Goal: Information Seeking & Learning: Learn about a topic

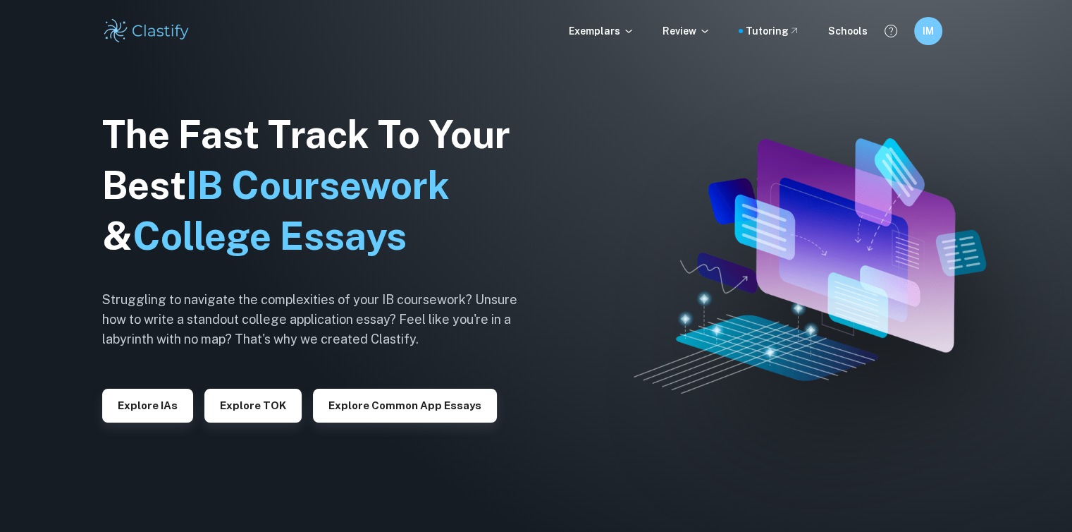
drag, startPoint x: 149, startPoint y: 410, endPoint x: 418, endPoint y: 35, distance: 461.9
click at [149, 410] on button "Explore IAs" at bounding box center [147, 405] width 91 height 34
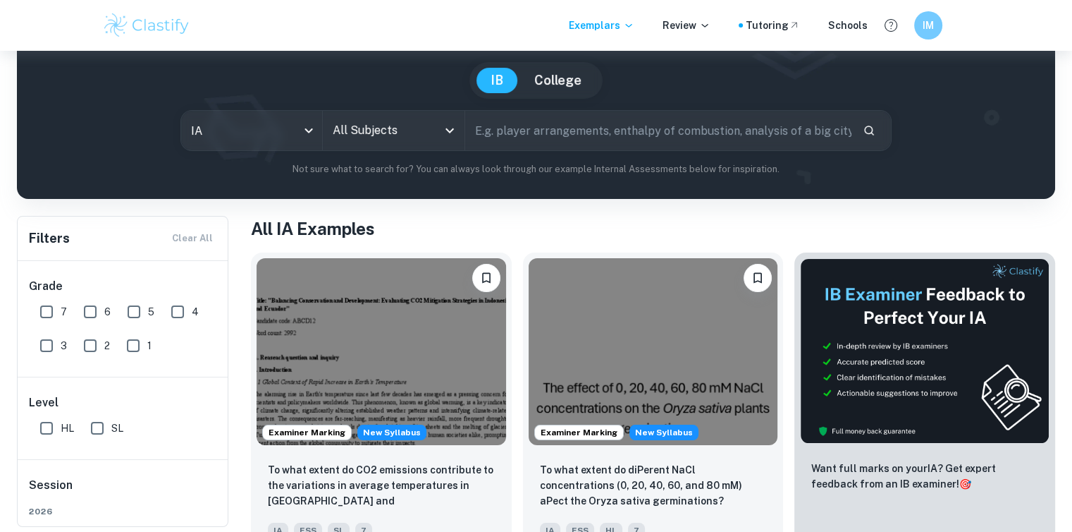
scroll to position [118, 0]
click at [49, 314] on input "7" at bounding box center [46, 311] width 28 height 28
checkbox input "true"
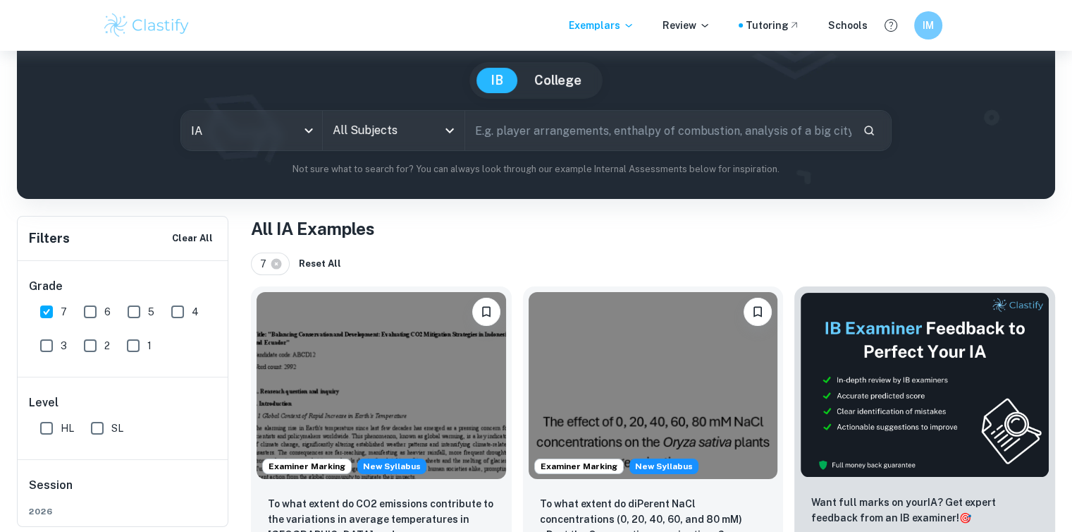
click at [105, 432] on input "SL" at bounding box center [97, 428] width 28 height 28
checkbox input "true"
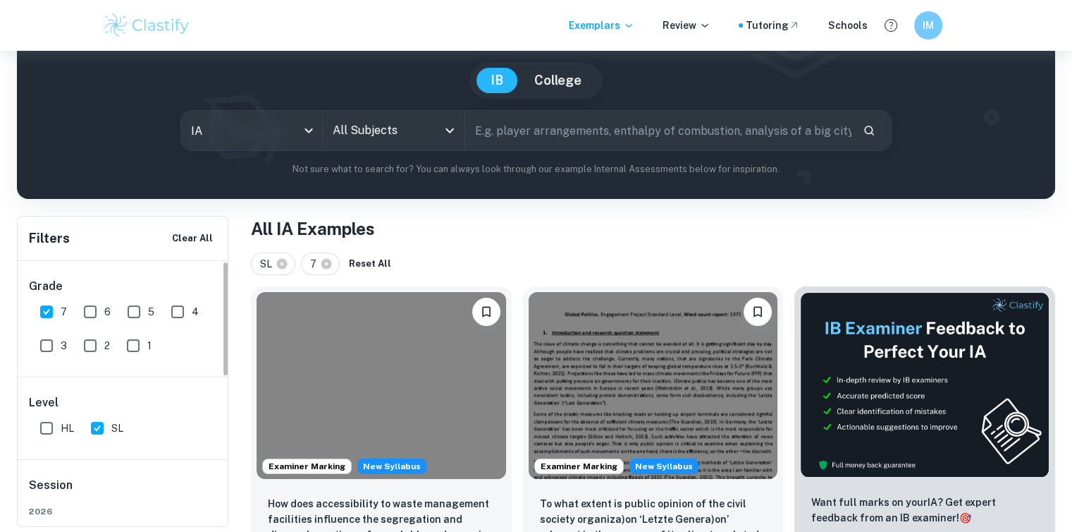
scroll to position [0, 0]
click at [358, 121] on input "All Subjects" at bounding box center [382, 130] width 107 height 27
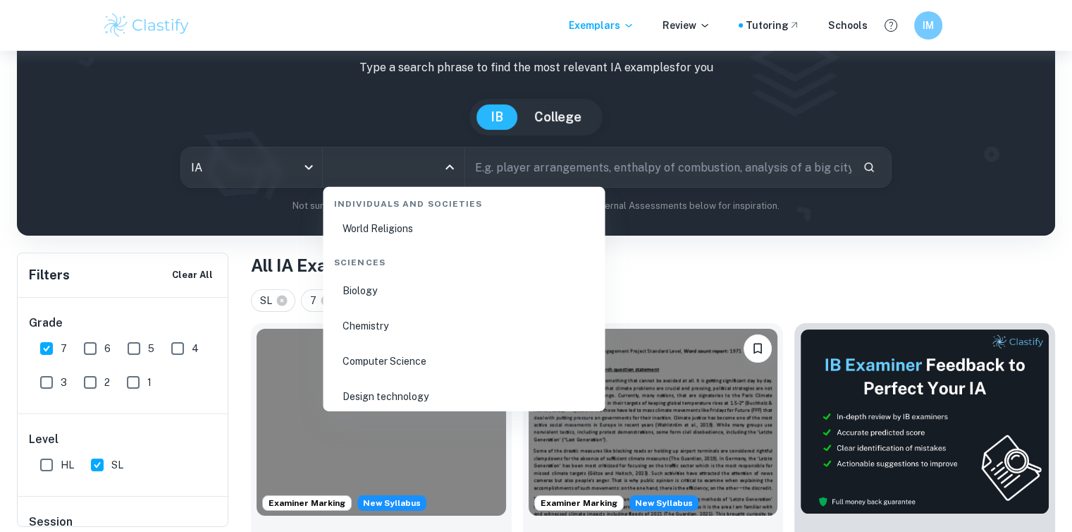
scroll to position [2141, 0]
click at [372, 297] on li "Biology" at bounding box center [464, 292] width 271 height 32
type input "Biology"
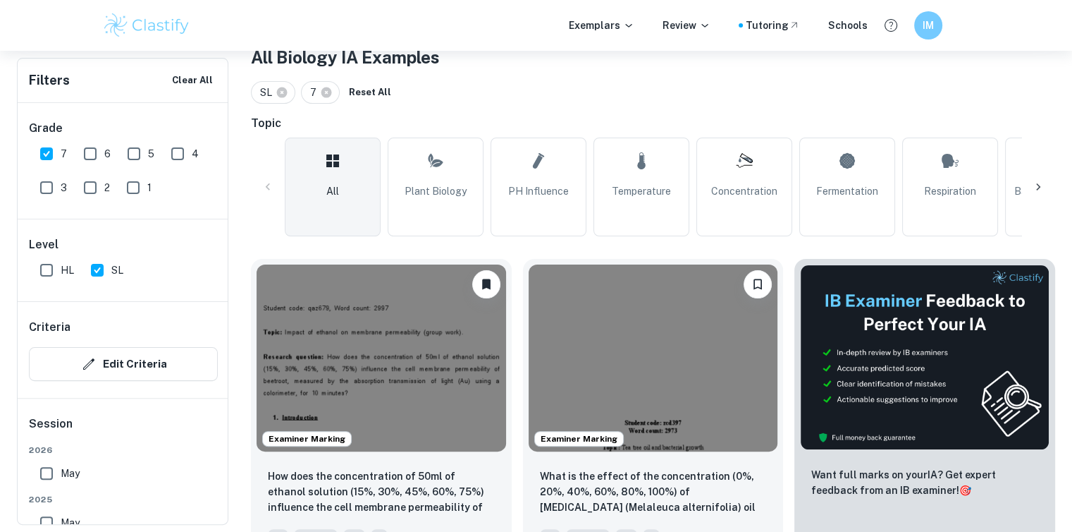
scroll to position [405, 0]
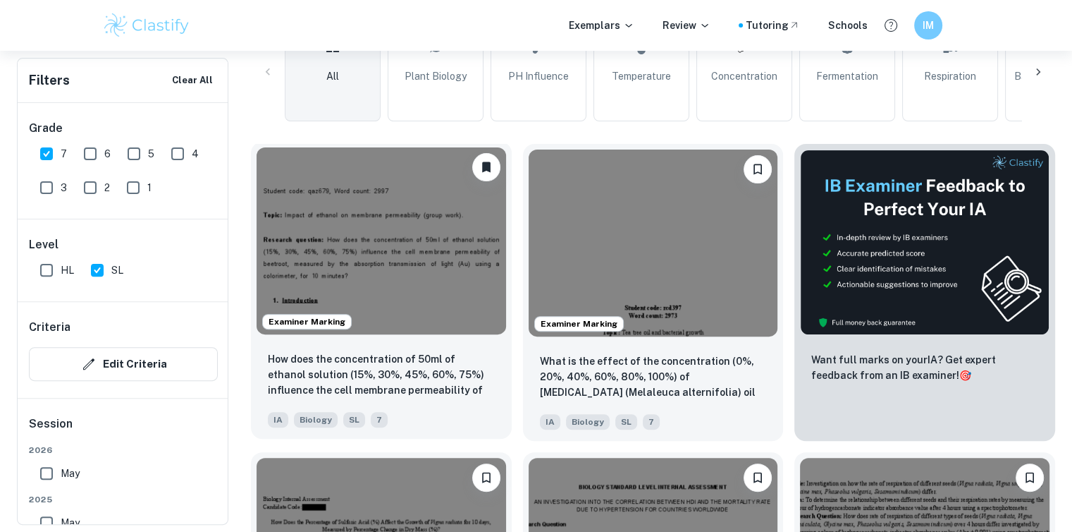
click at [417, 234] on img at bounding box center [382, 240] width 250 height 187
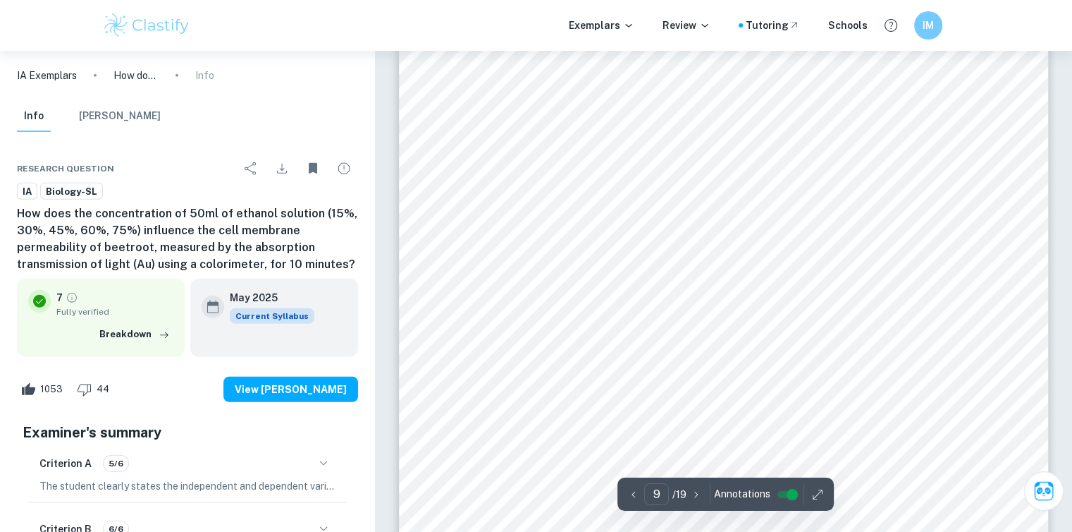
scroll to position [8104, 0]
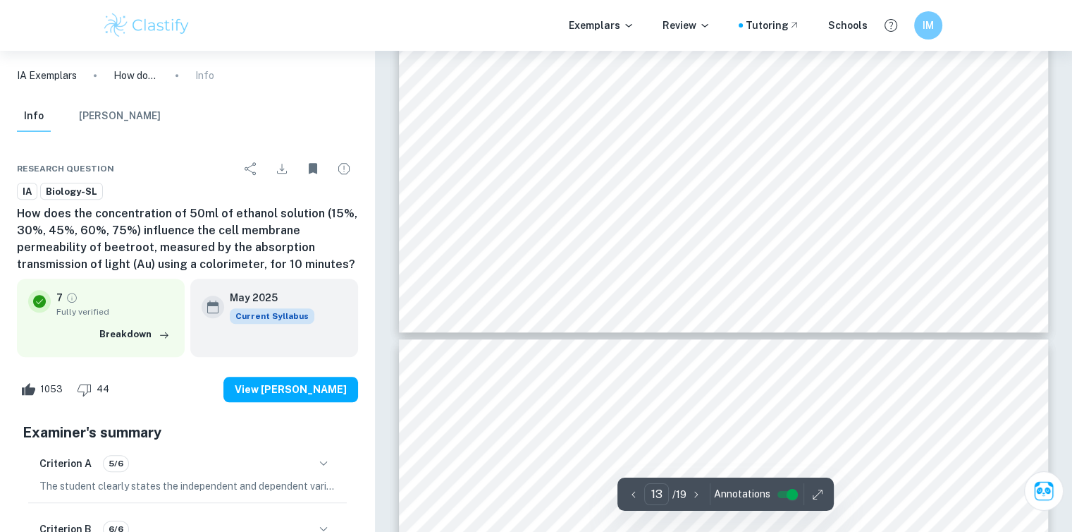
type input "14"
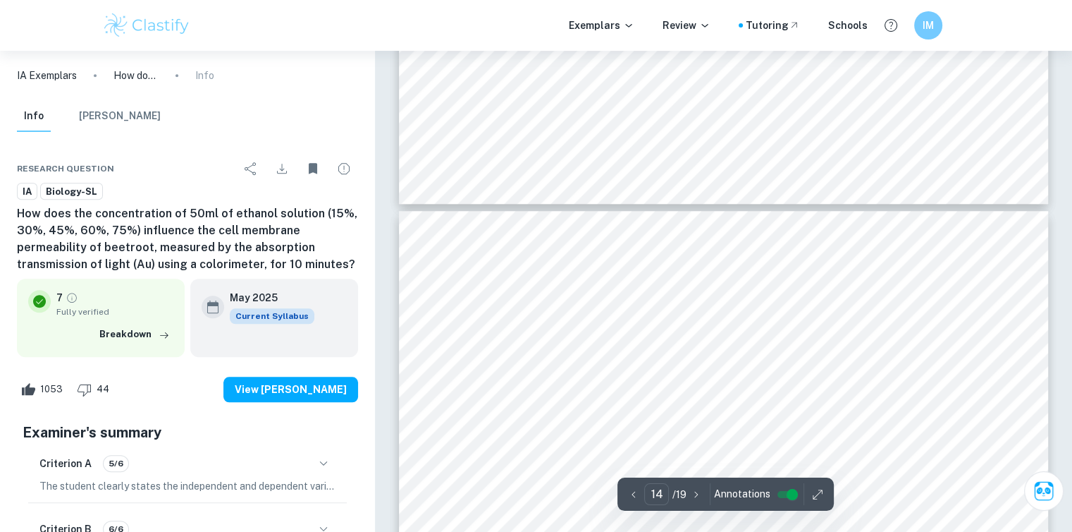
scroll to position [11990, 0]
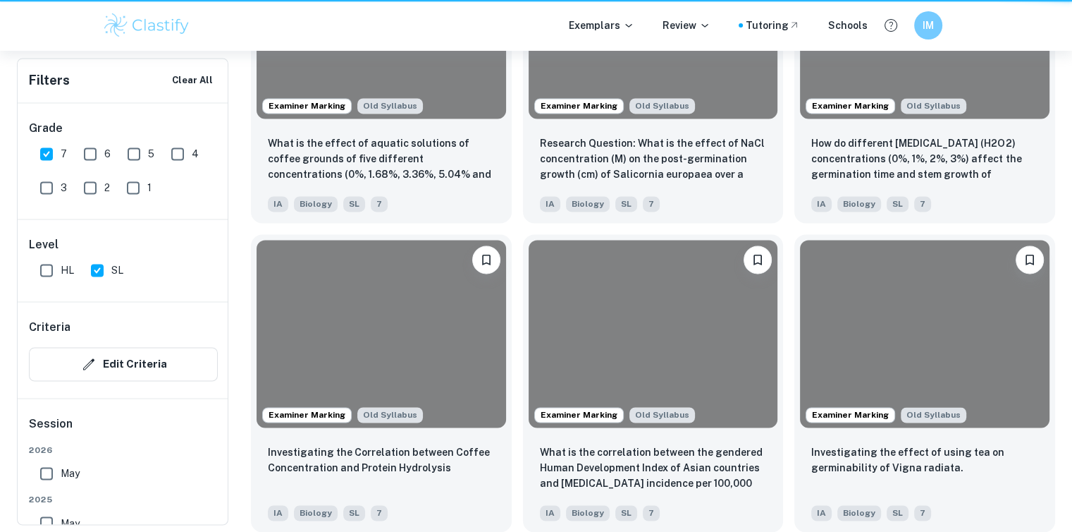
scroll to position [405, 0]
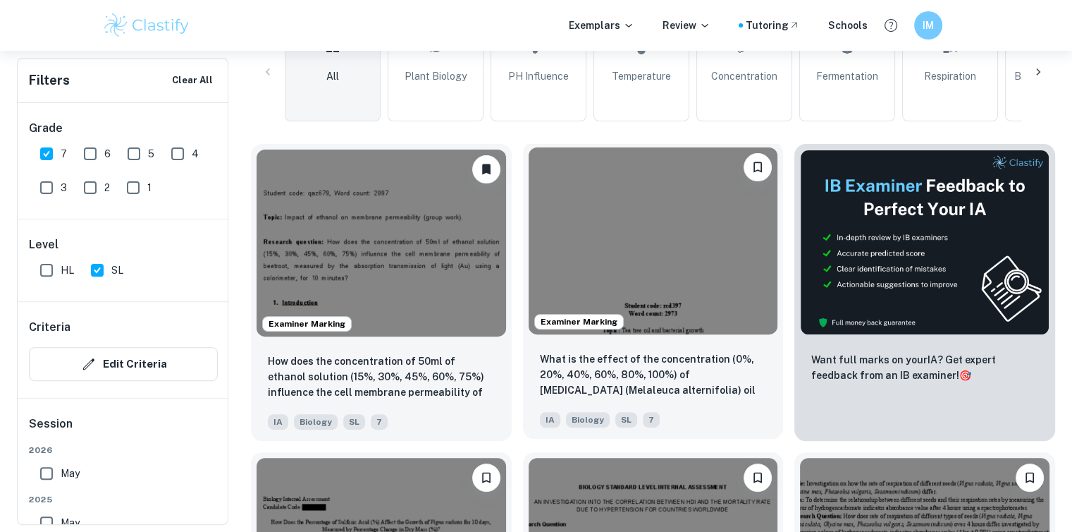
click at [658, 247] on img at bounding box center [654, 240] width 250 height 187
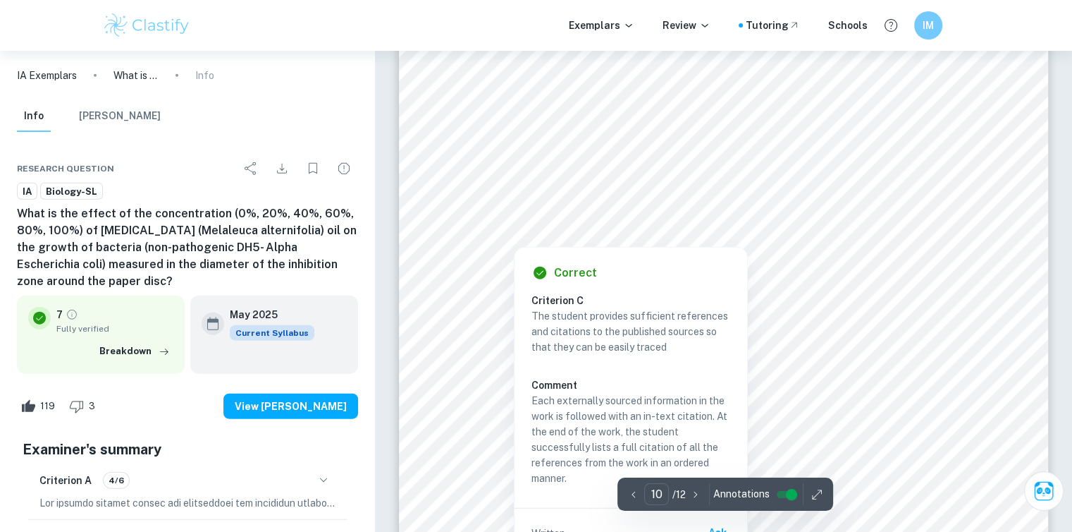
scroll to position [8696, 0]
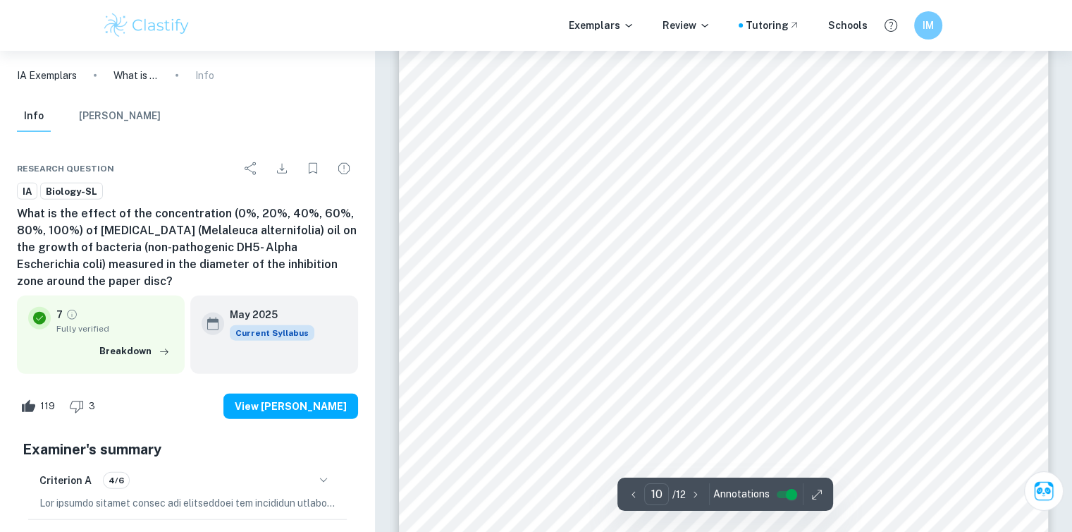
click at [733, 302] on div "10 ï Potential contamination of the plate with other organisms [W] - although s…" at bounding box center [724, 263] width 650 height 919
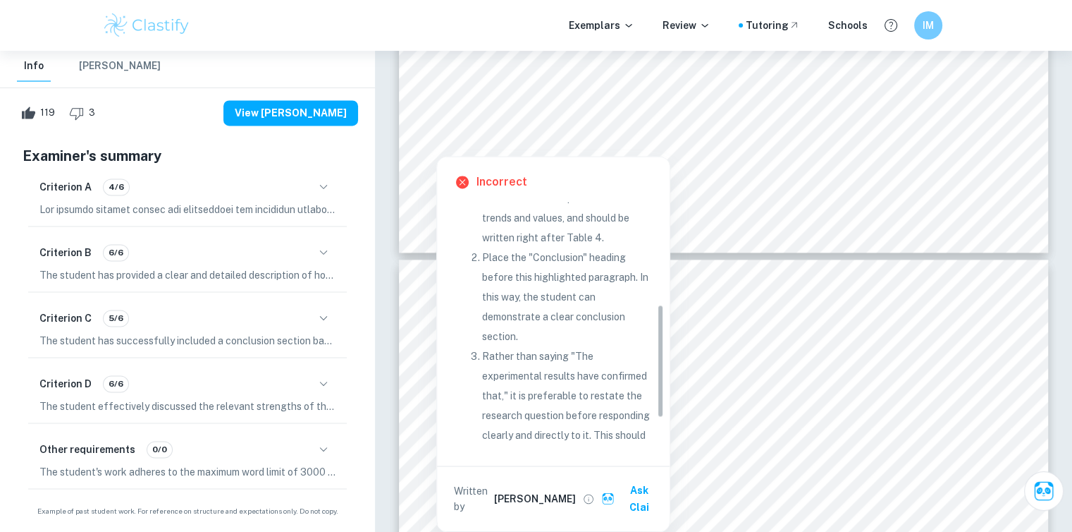
scroll to position [288, 0]
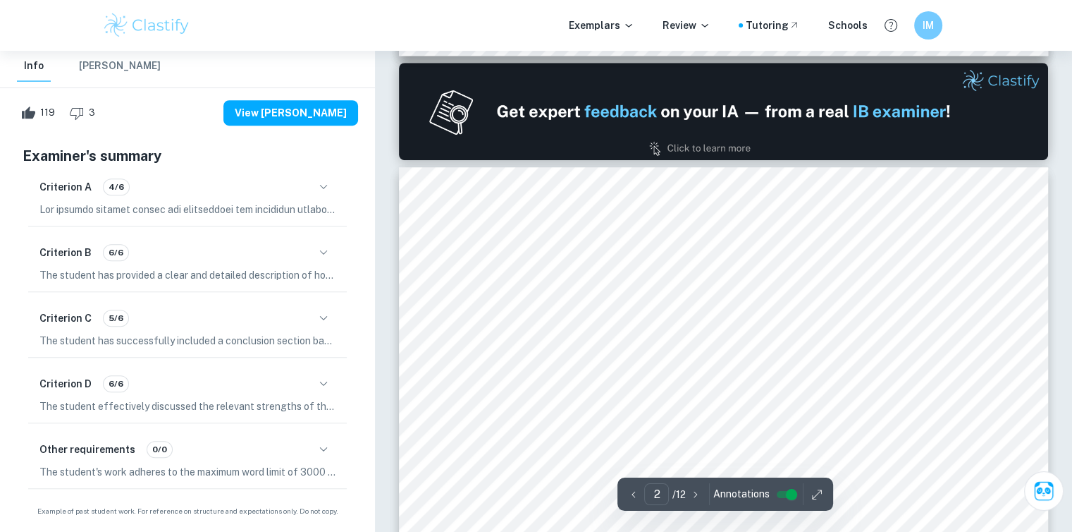
type input "1"
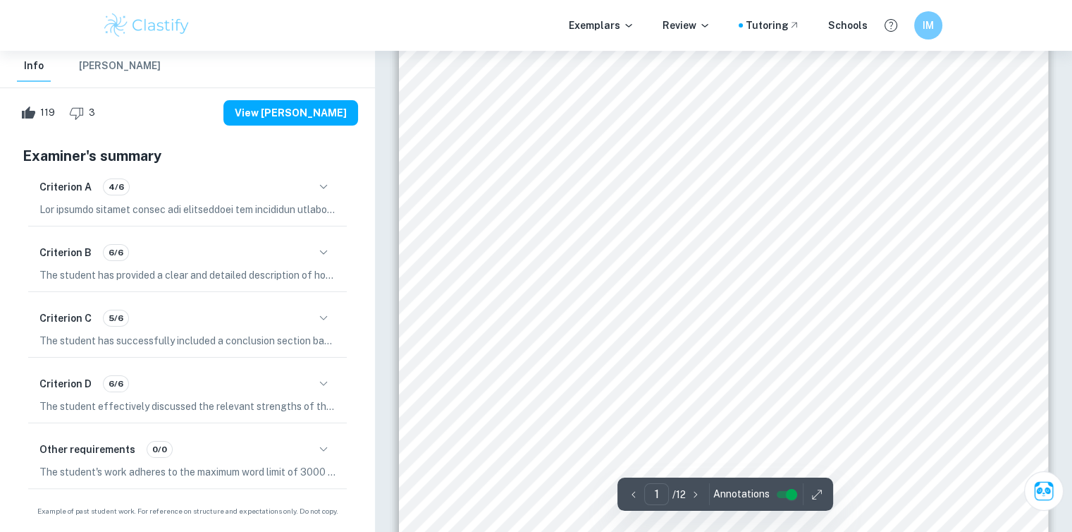
scroll to position [183, 0]
